Goal: Task Accomplishment & Management: Use online tool/utility

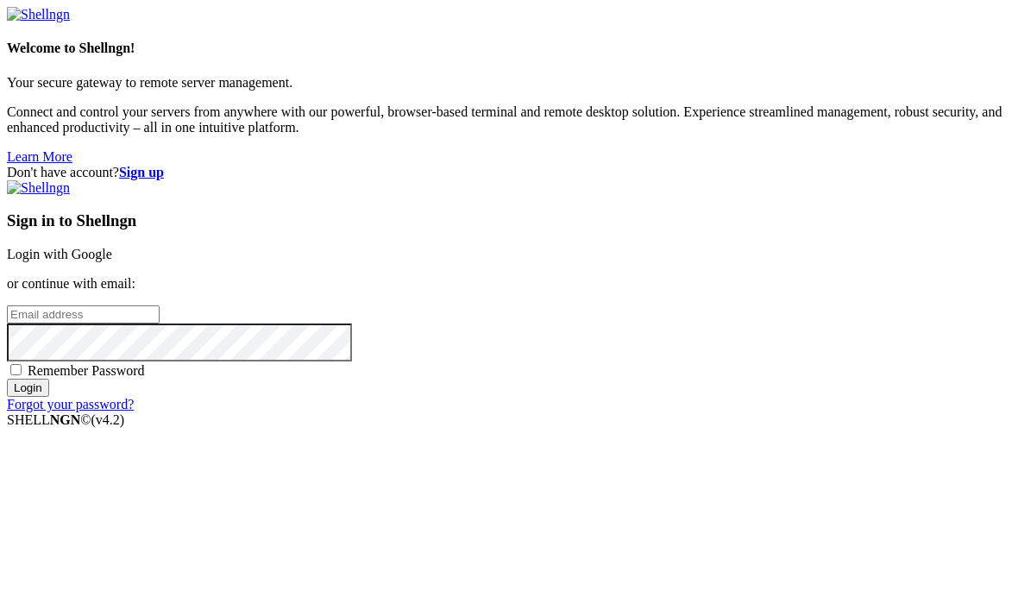
click at [112, 247] on link "Login with Google" at bounding box center [59, 254] width 105 height 15
